Goal: Task Accomplishment & Management: Manage account settings

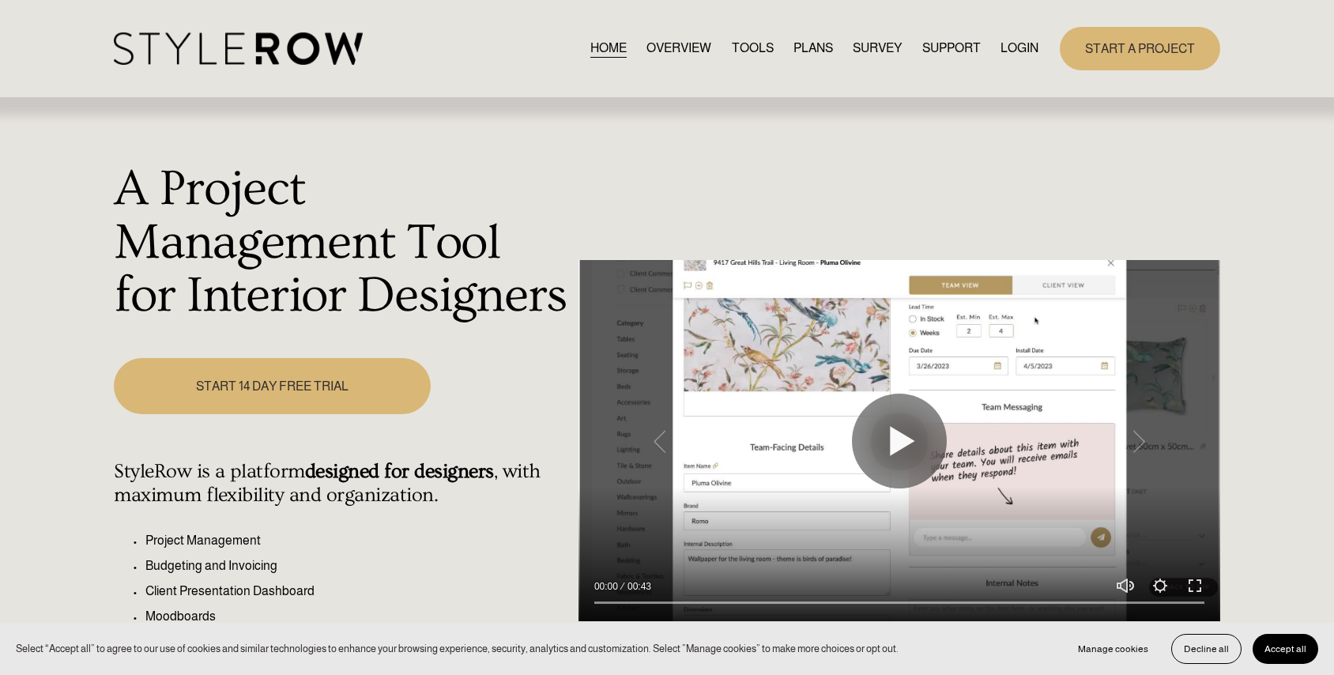
click at [1015, 43] on link "LOGIN" at bounding box center [1019, 48] width 38 height 21
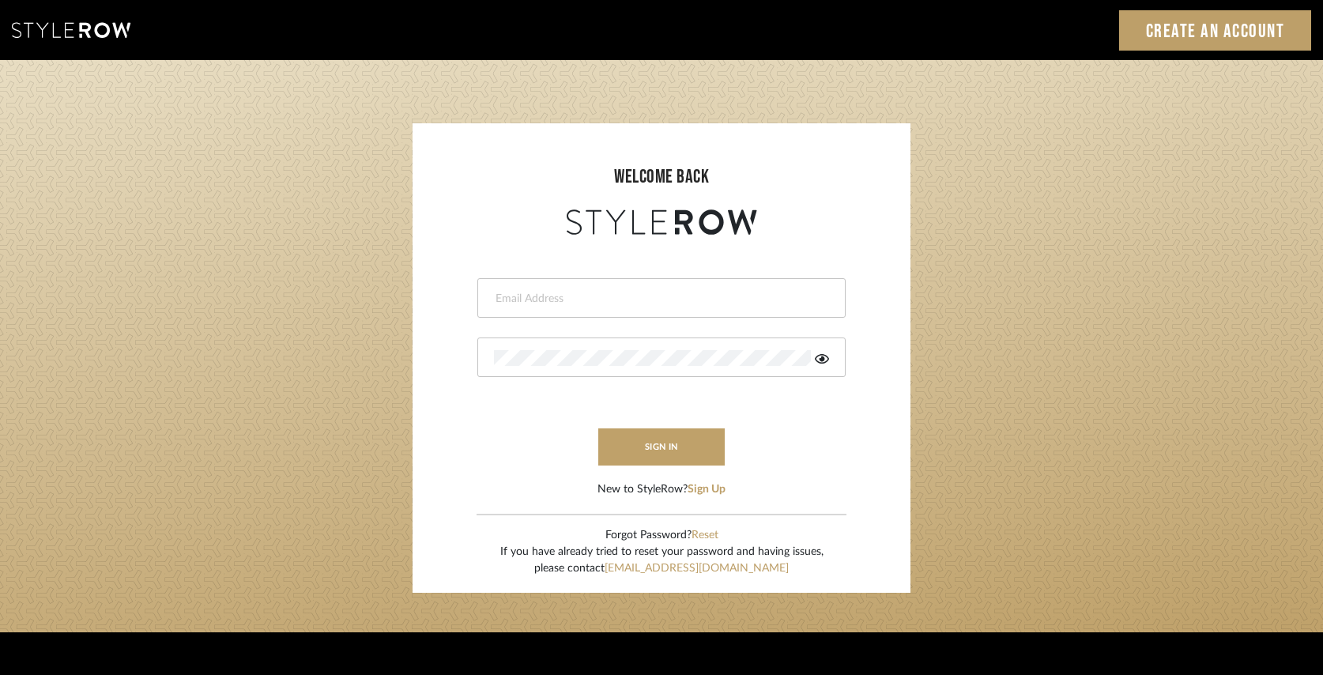
click at [654, 298] on input "email" at bounding box center [659, 299] width 331 height 16
click at [642, 446] on button "sign in" at bounding box center [661, 446] width 126 height 37
click at [578, 313] on div "Designer" at bounding box center [661, 298] width 368 height 40
drag, startPoint x: 565, startPoint y: 302, endPoint x: 397, endPoint y: 299, distance: 168.3
click at [397, 299] on login-page "welcome back Designer Invalid email address. sign in New to StyleRow? Sign Up F…" at bounding box center [661, 346] width 1323 height 572
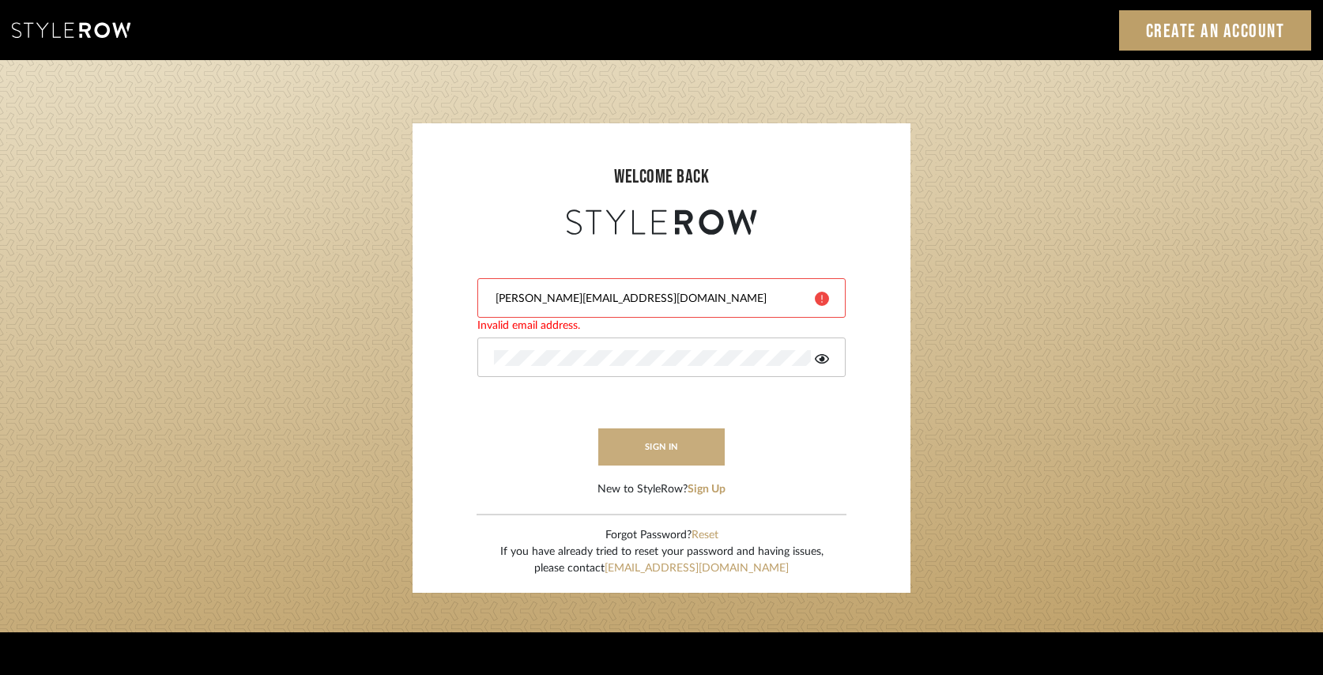
type input "brooke@landandskydesigns.com"
click at [691, 453] on button "sign in" at bounding box center [661, 446] width 126 height 37
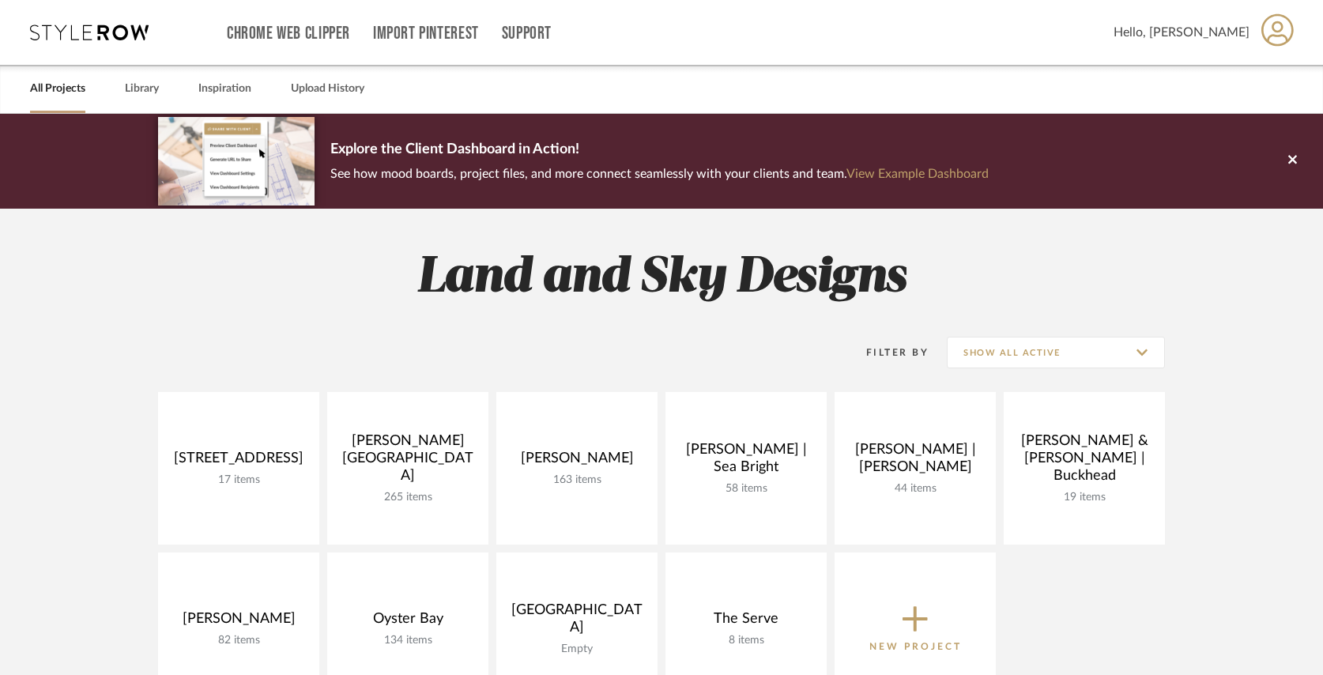
click at [1263, 37] on icon at bounding box center [1277, 29] width 32 height 32
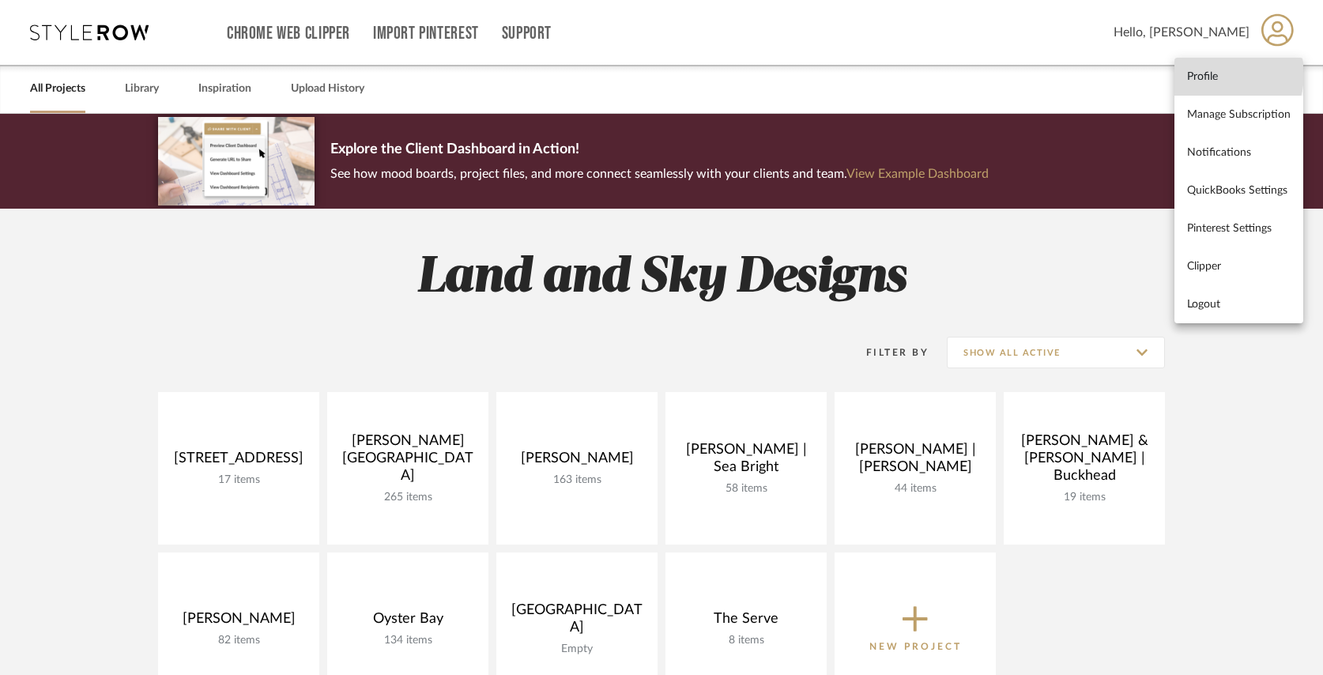
click at [1214, 73] on span "Profile" at bounding box center [1239, 76] width 104 height 13
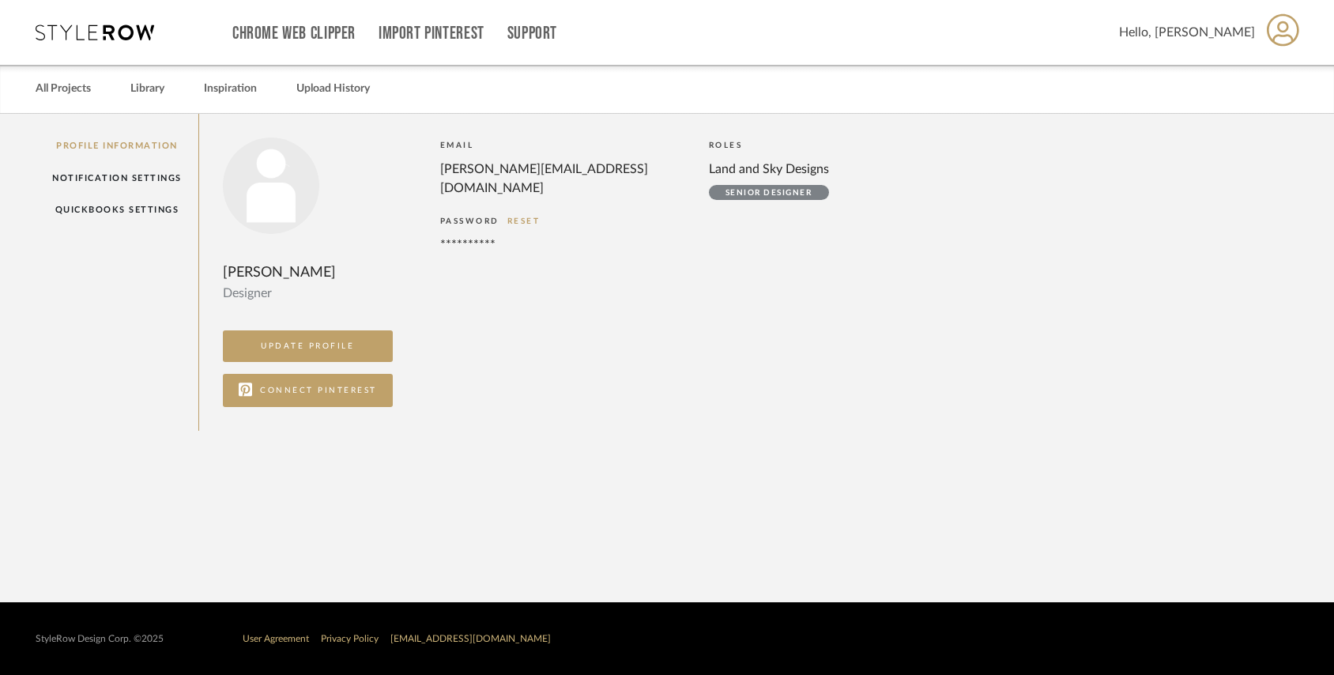
click at [78, 25] on icon at bounding box center [95, 32] width 119 height 16
